Goal: Register for event/course

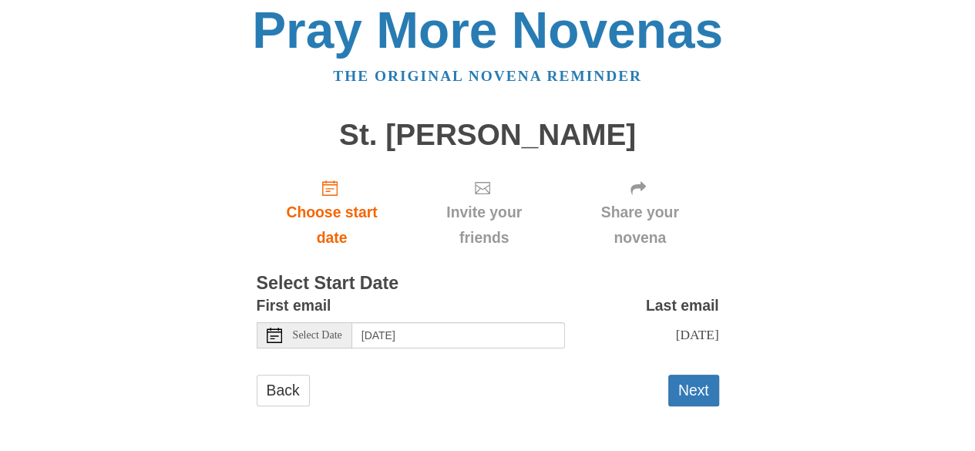
scroll to position [25, 0]
click at [273, 328] on icon at bounding box center [274, 335] width 15 height 15
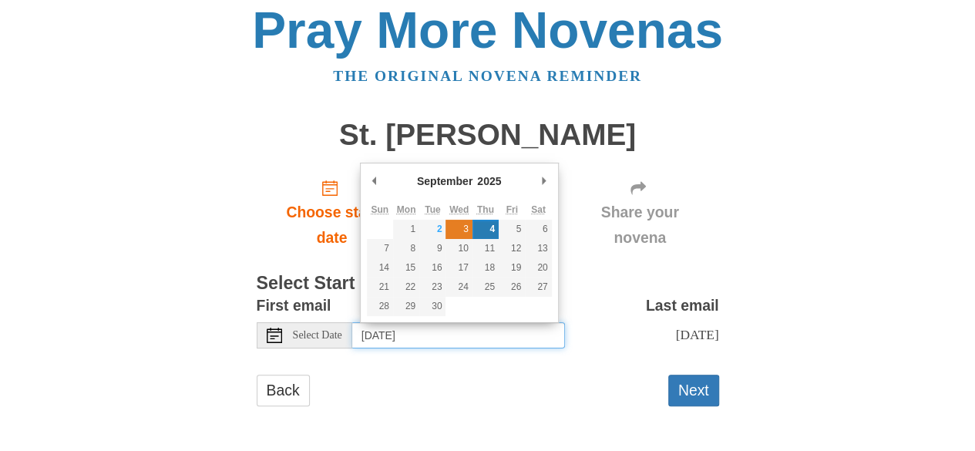
type input "Wednesday, September 3rd"
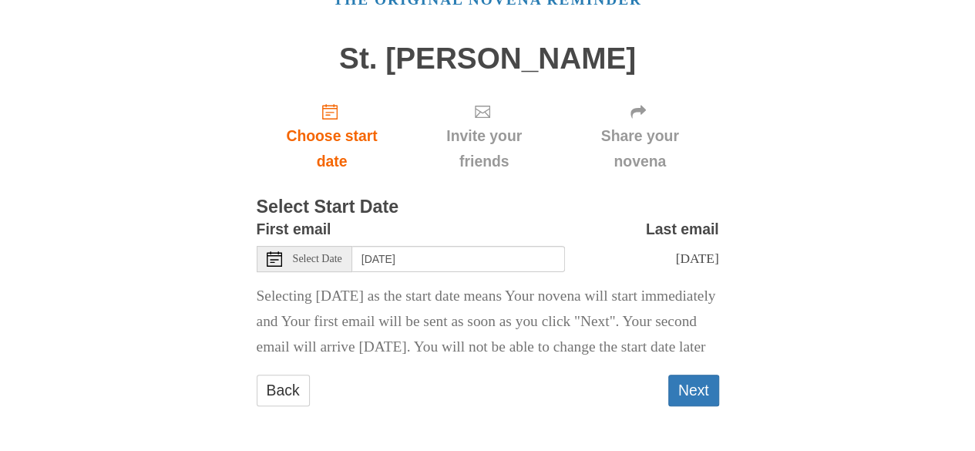
scroll to position [111, 0]
click at [700, 391] on button "Next" at bounding box center [693, 391] width 51 height 32
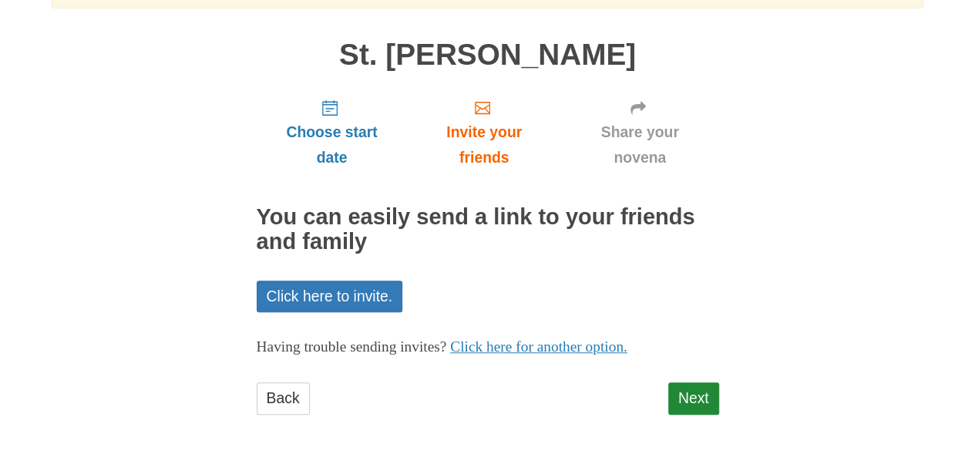
scroll to position [270, 0]
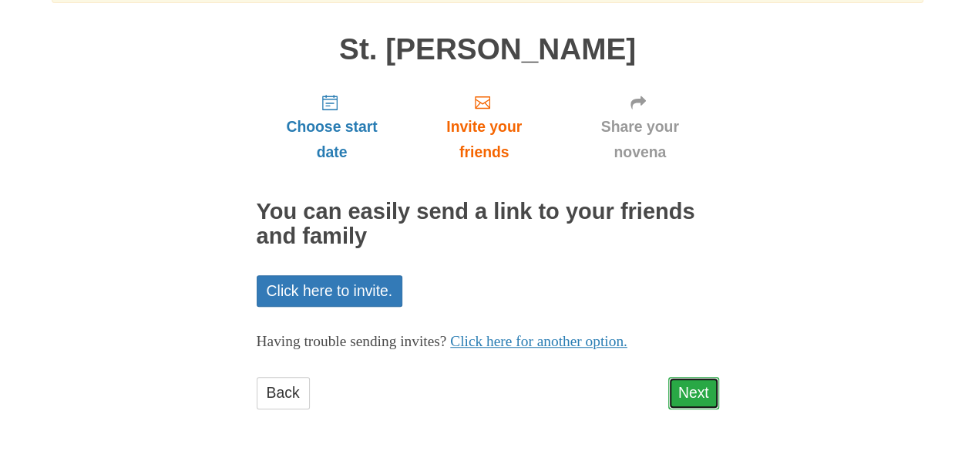
click at [684, 389] on link "Next" at bounding box center [693, 393] width 51 height 32
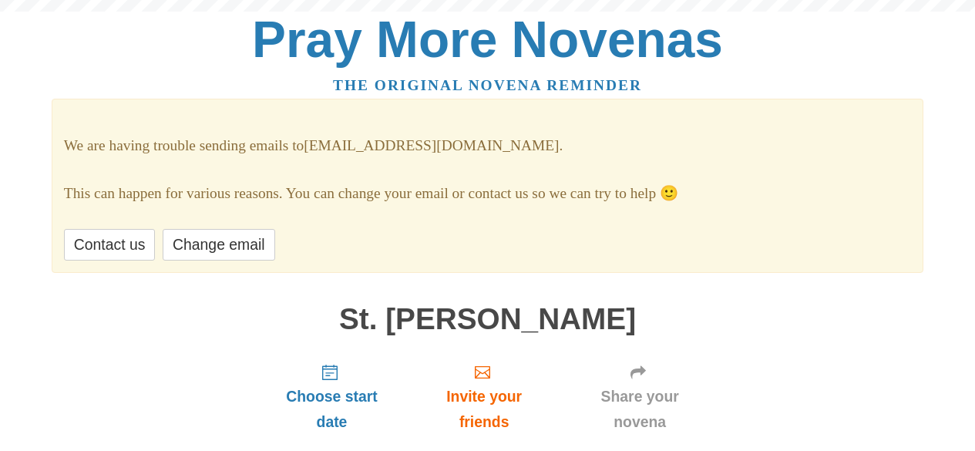
scroll to position [270, 0]
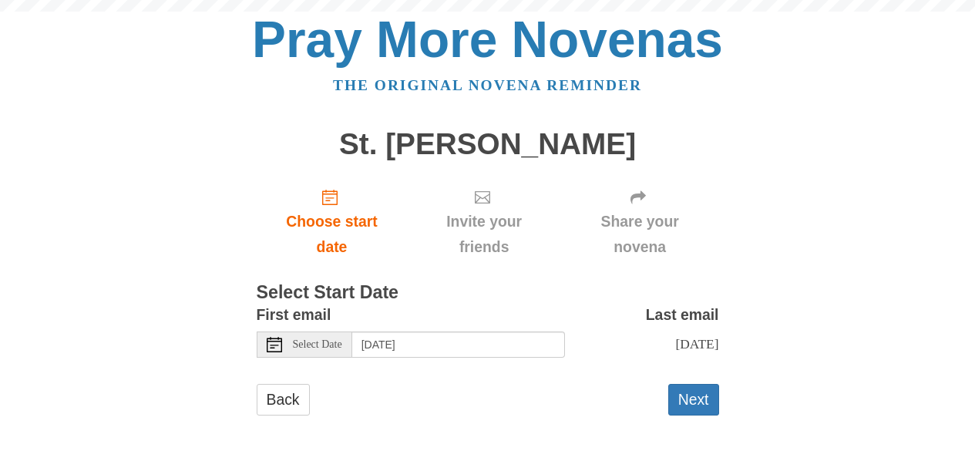
scroll to position [9, 0]
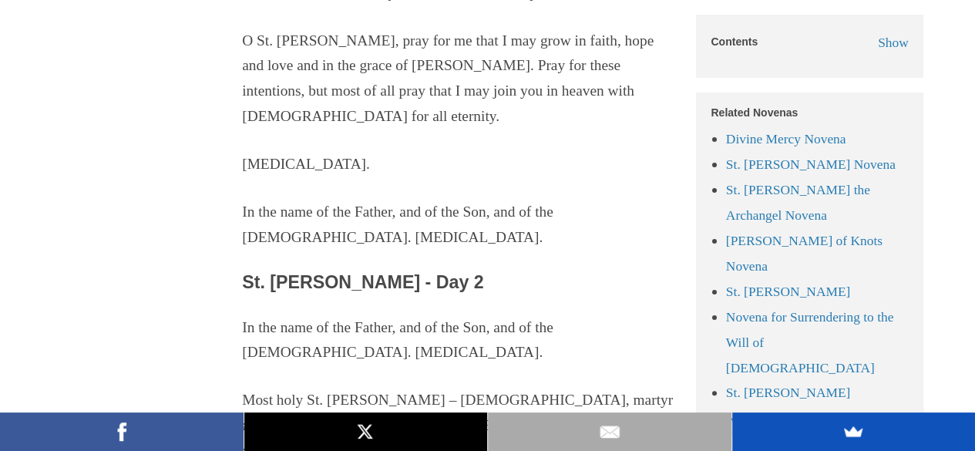
scroll to position [2818, 0]
